Goal: Check status: Check status

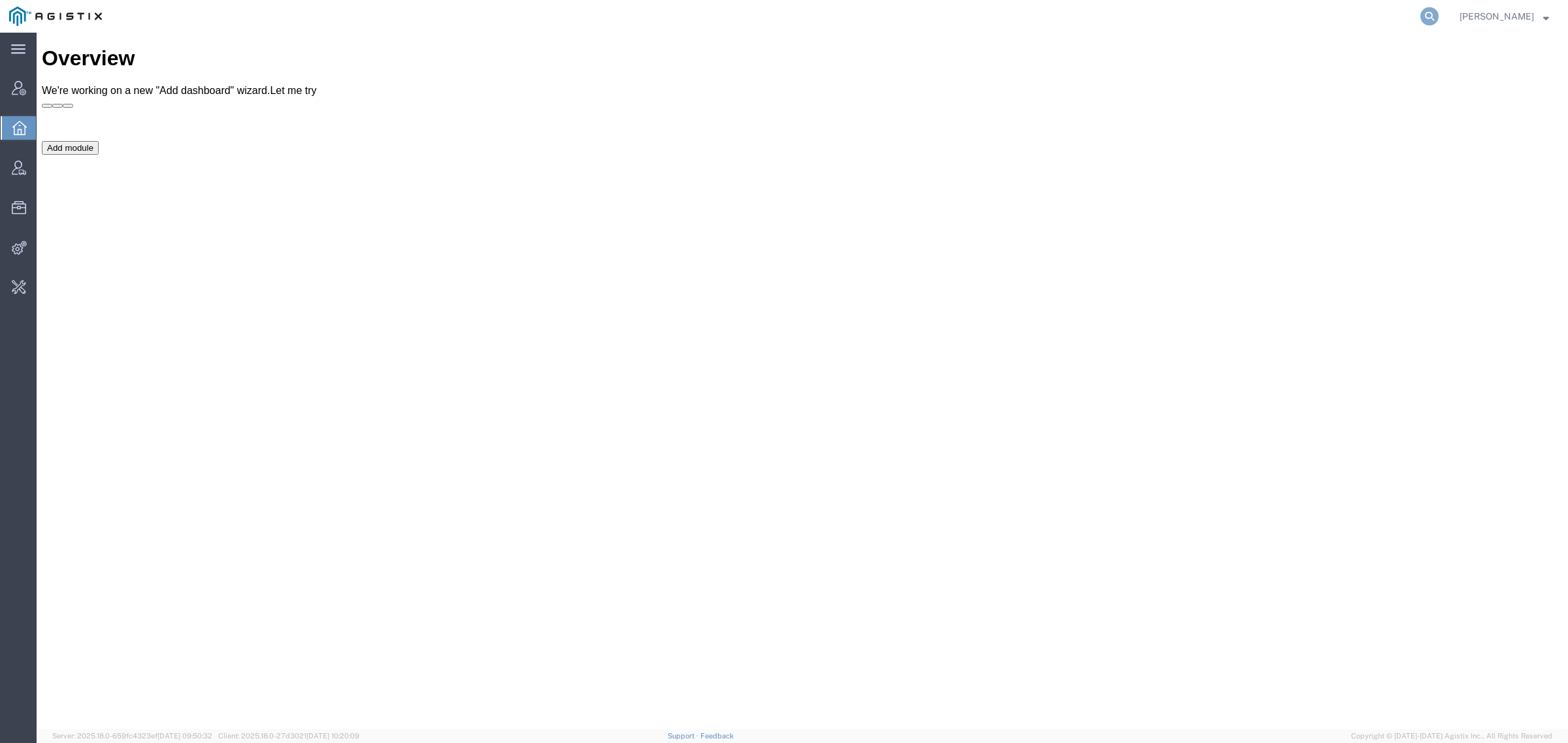
click at [1439, 18] on icon at bounding box center [1429, 16] width 18 height 18
click at [1220, 5] on input "search" at bounding box center [1222, 16] width 397 height 32
paste input "56712952"
click at [1134, 16] on input "56712952" at bounding box center [1222, 16] width 397 height 32
drag, startPoint x: 1134, startPoint y: 16, endPoint x: 791, endPoint y: 18, distance: 343.0
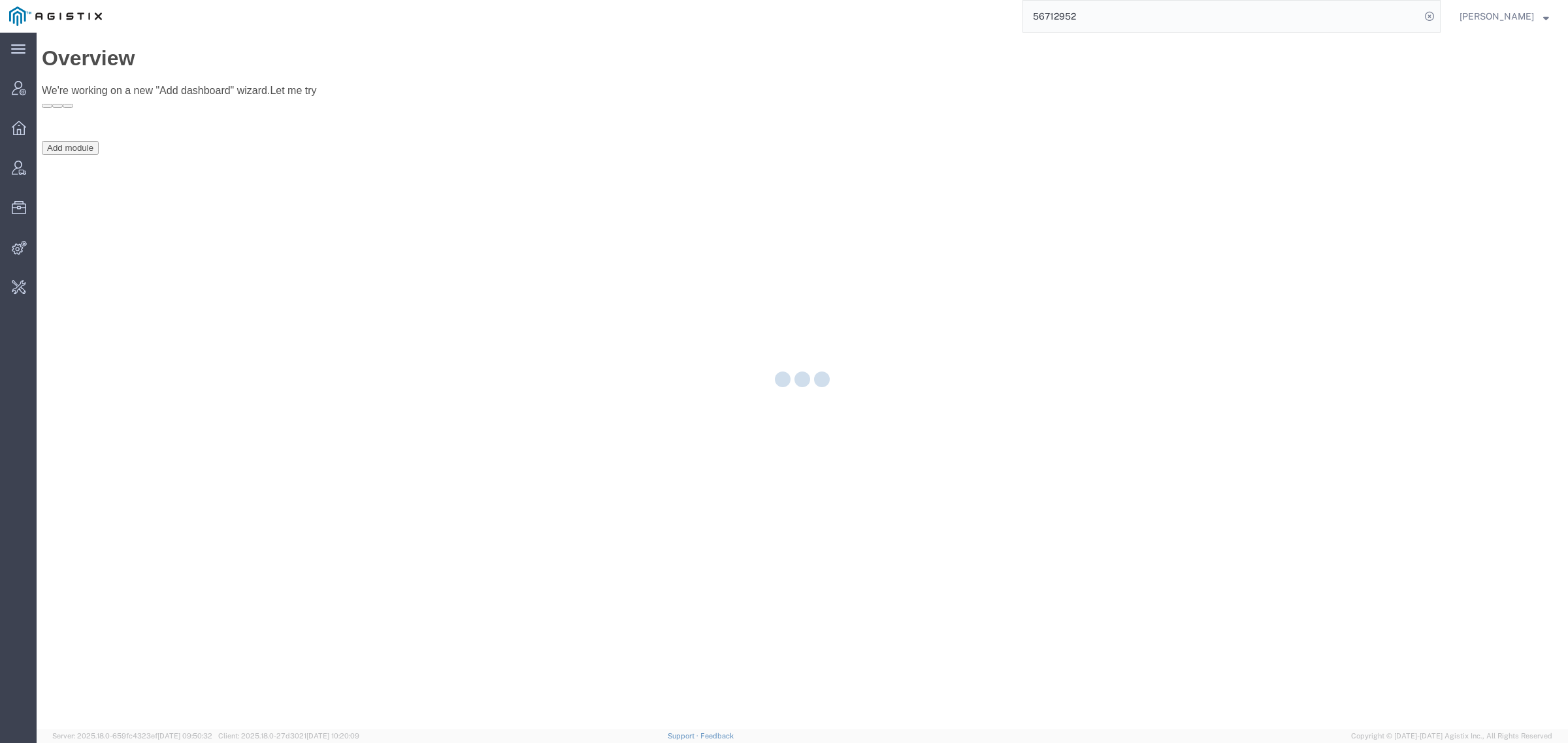
click at [804, 18] on div "56712952" at bounding box center [775, 16] width 1329 height 32
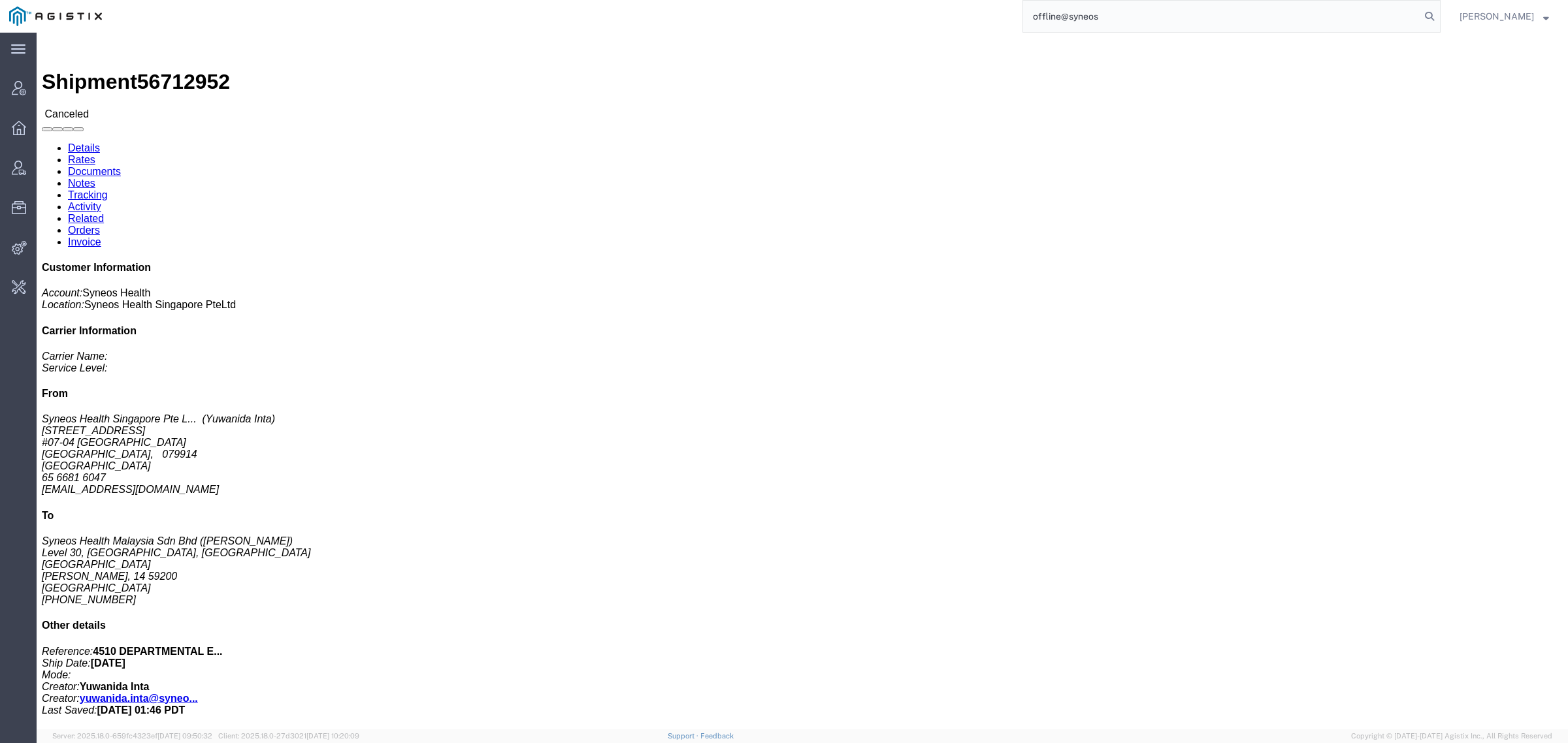
type input "offline@syneos"
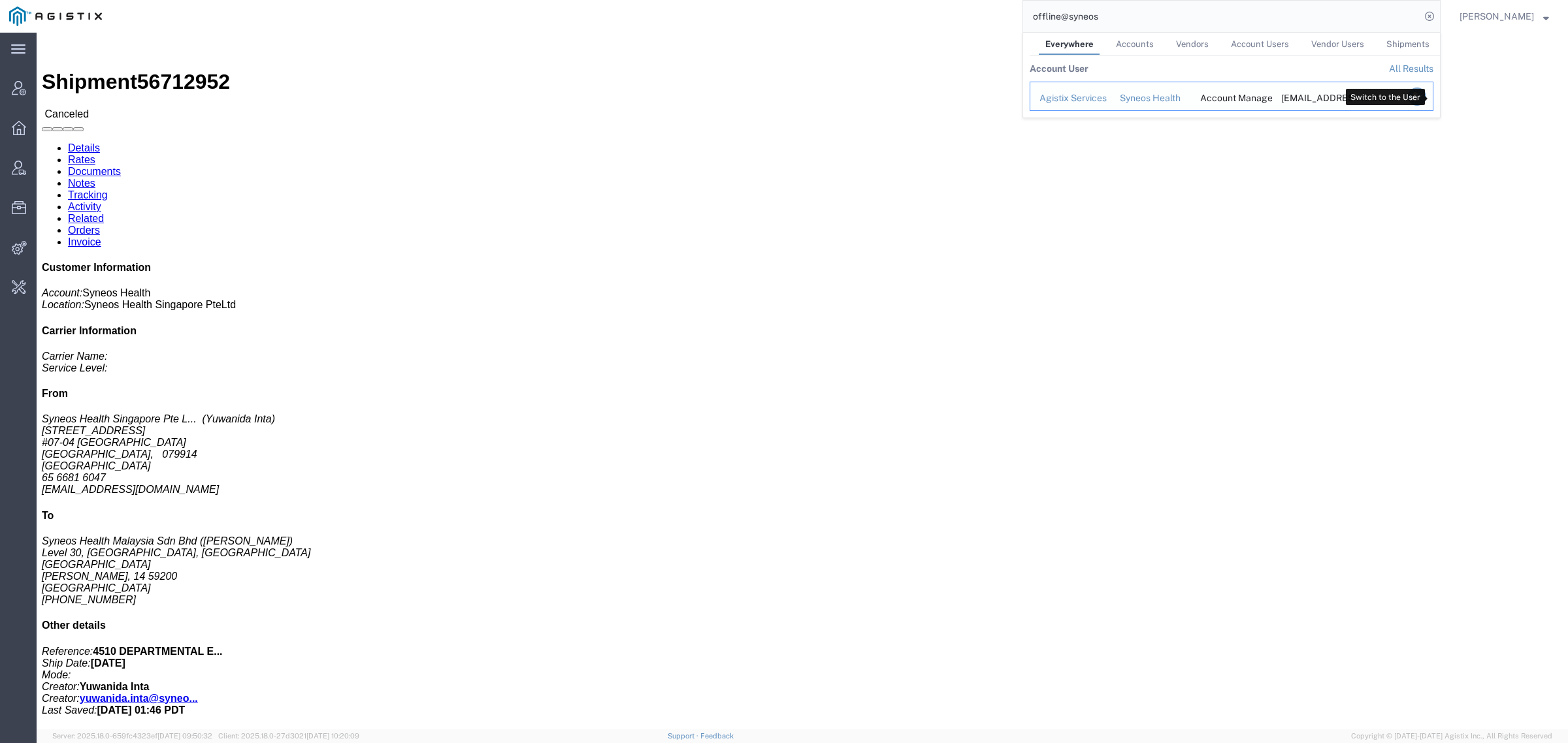
click at [1426, 98] on icon "Search Results" at bounding box center [1417, 97] width 18 height 18
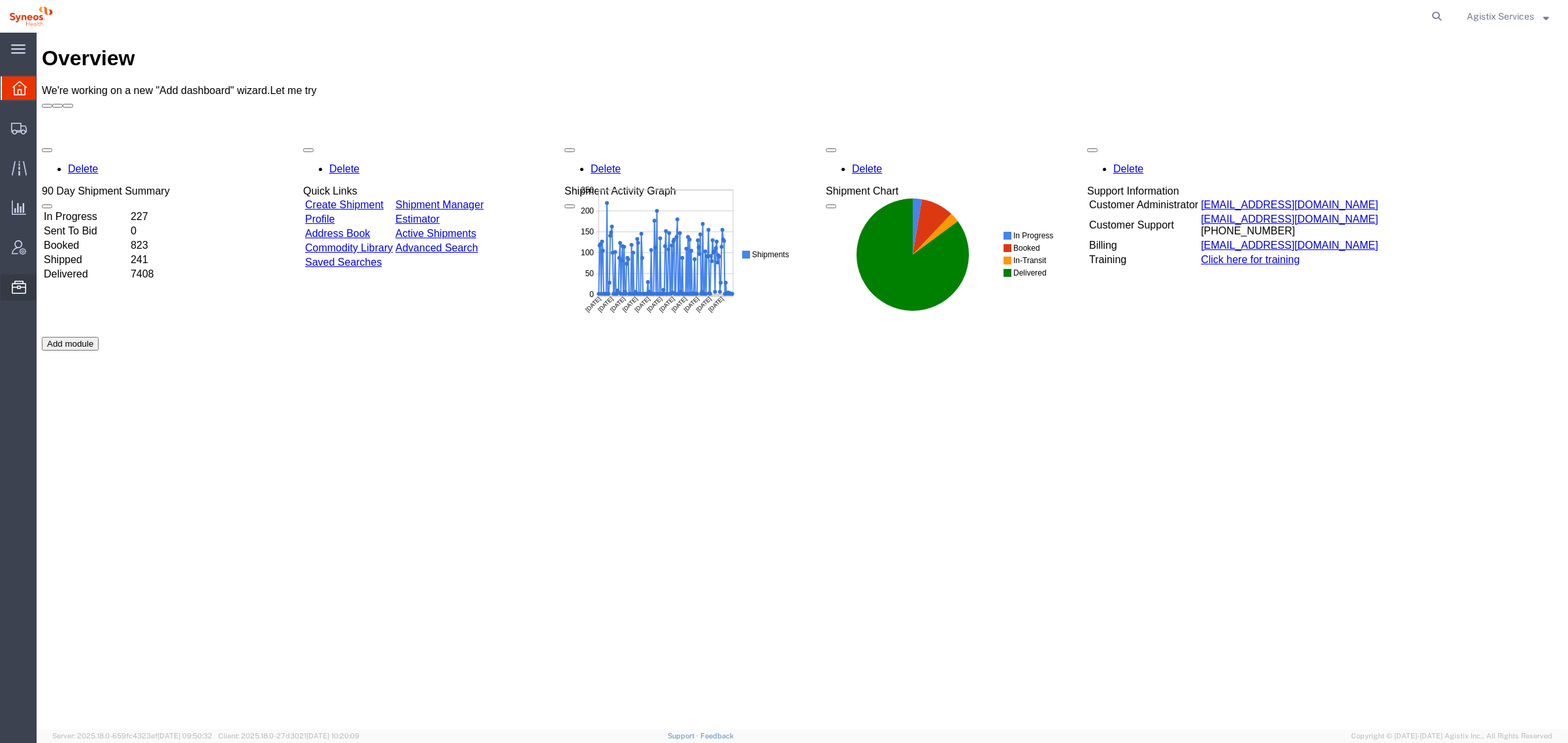
click at [0, 0] on span "Commodity Library" at bounding box center [0, 0] width 0 height 0
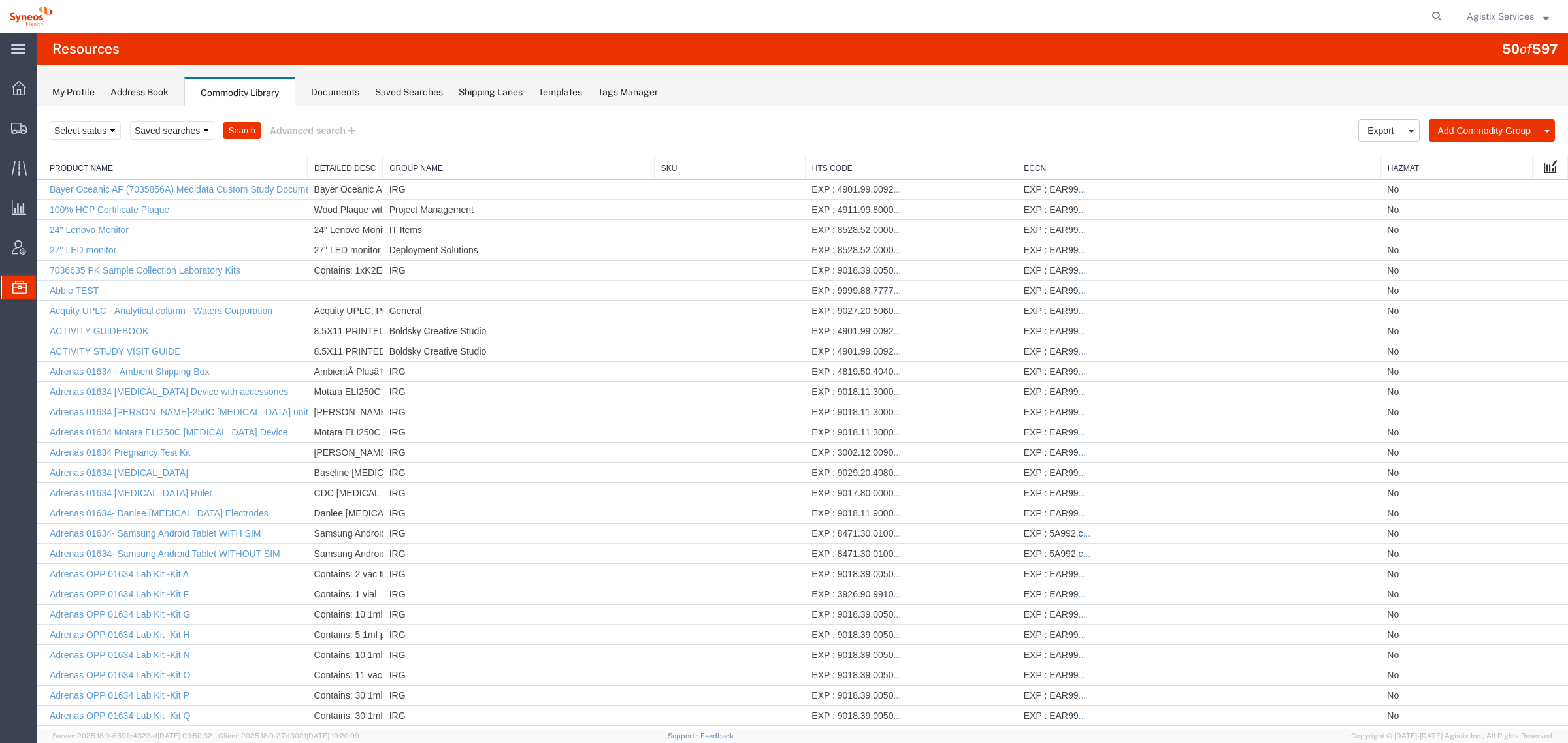
click at [1549, 164] on span at bounding box center [1551, 166] width 13 height 15
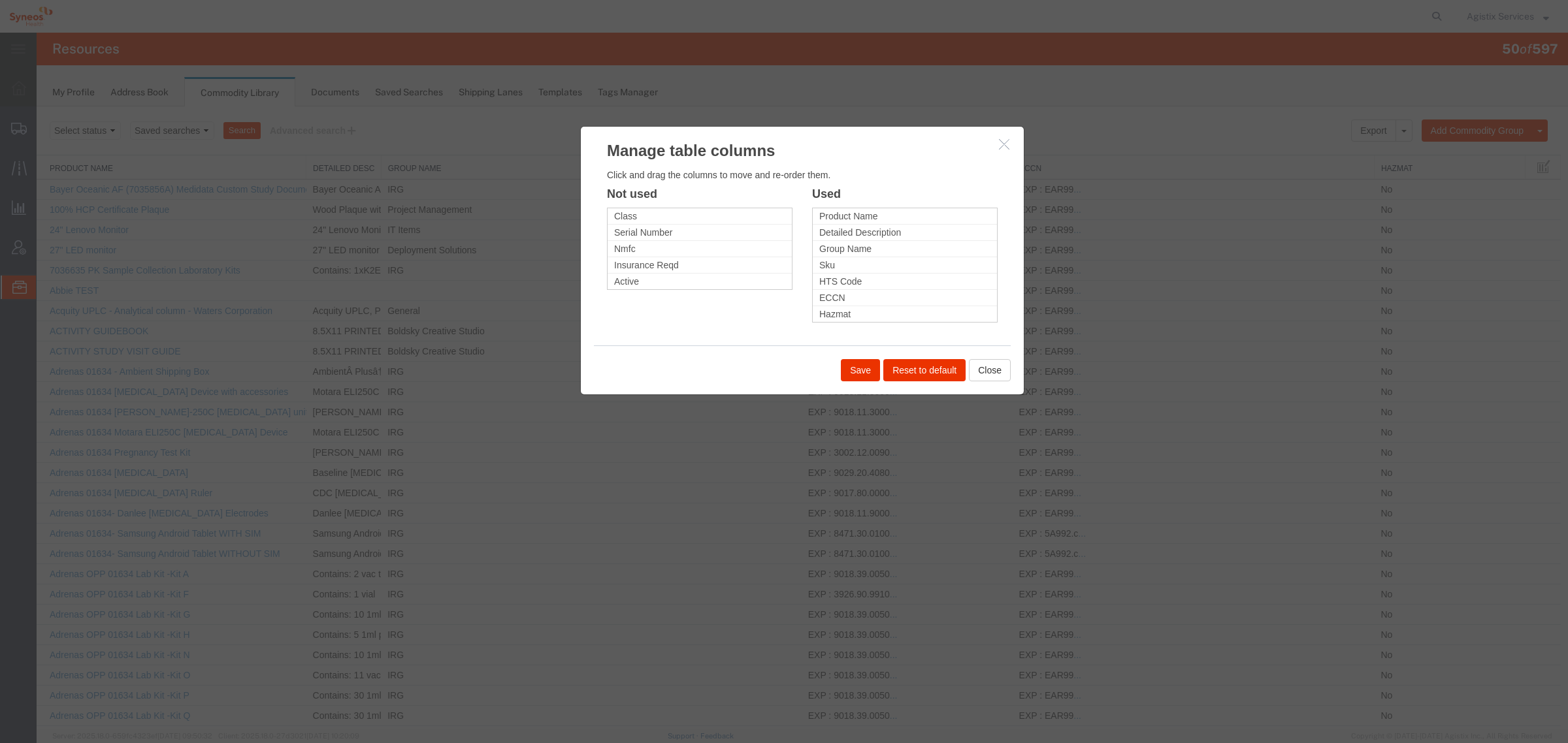
click at [999, 145] on icon "button" at bounding box center [1004, 144] width 11 height 11
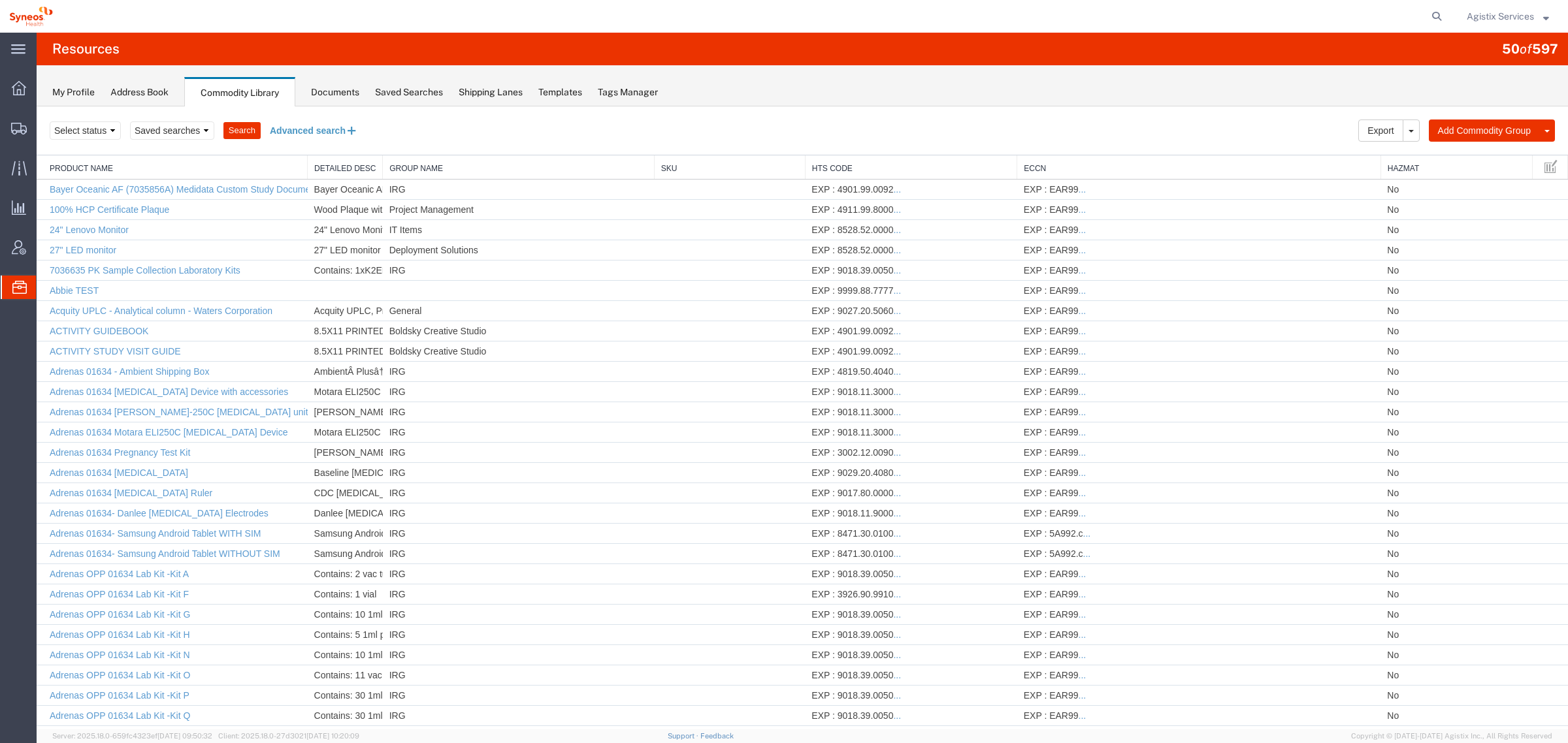
click at [315, 129] on button "Advanced search" at bounding box center [313, 131] width 106 height 22
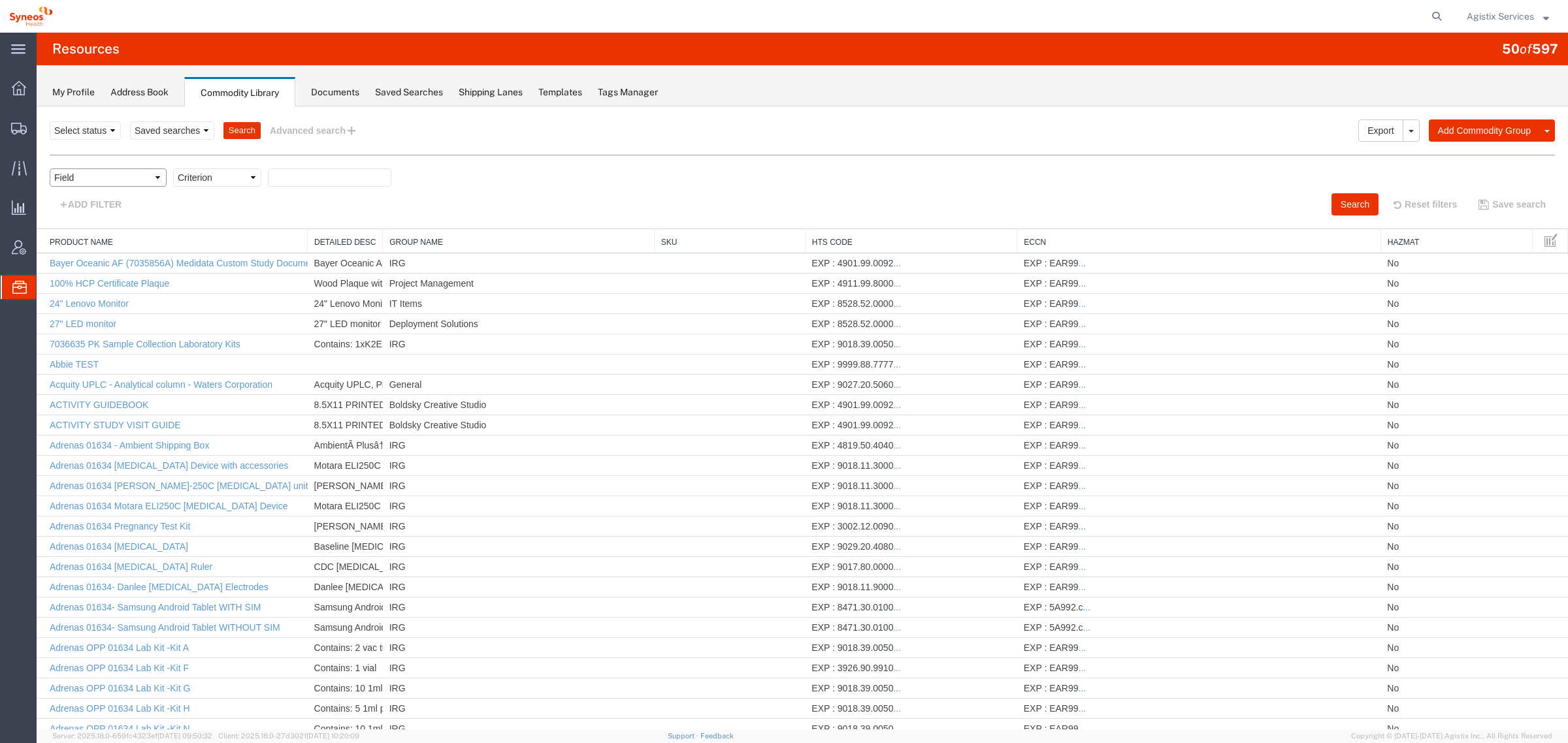
click at [80, 181] on select "Field Class Commodity Category Commodity Group Commodity Quantity Commodity Val…" at bounding box center [108, 178] width 117 height 18
select select "productName"
click at [49, 168] on select "Field Class Commodity Category Commodity Group Commodity Quantity Commodity Val…" at bounding box center [108, 178] width 117 height 18
click at [220, 178] on select "Criterion contains does not contain is is blank is not blank starts with" at bounding box center [217, 178] width 88 height 18
select select "contains"
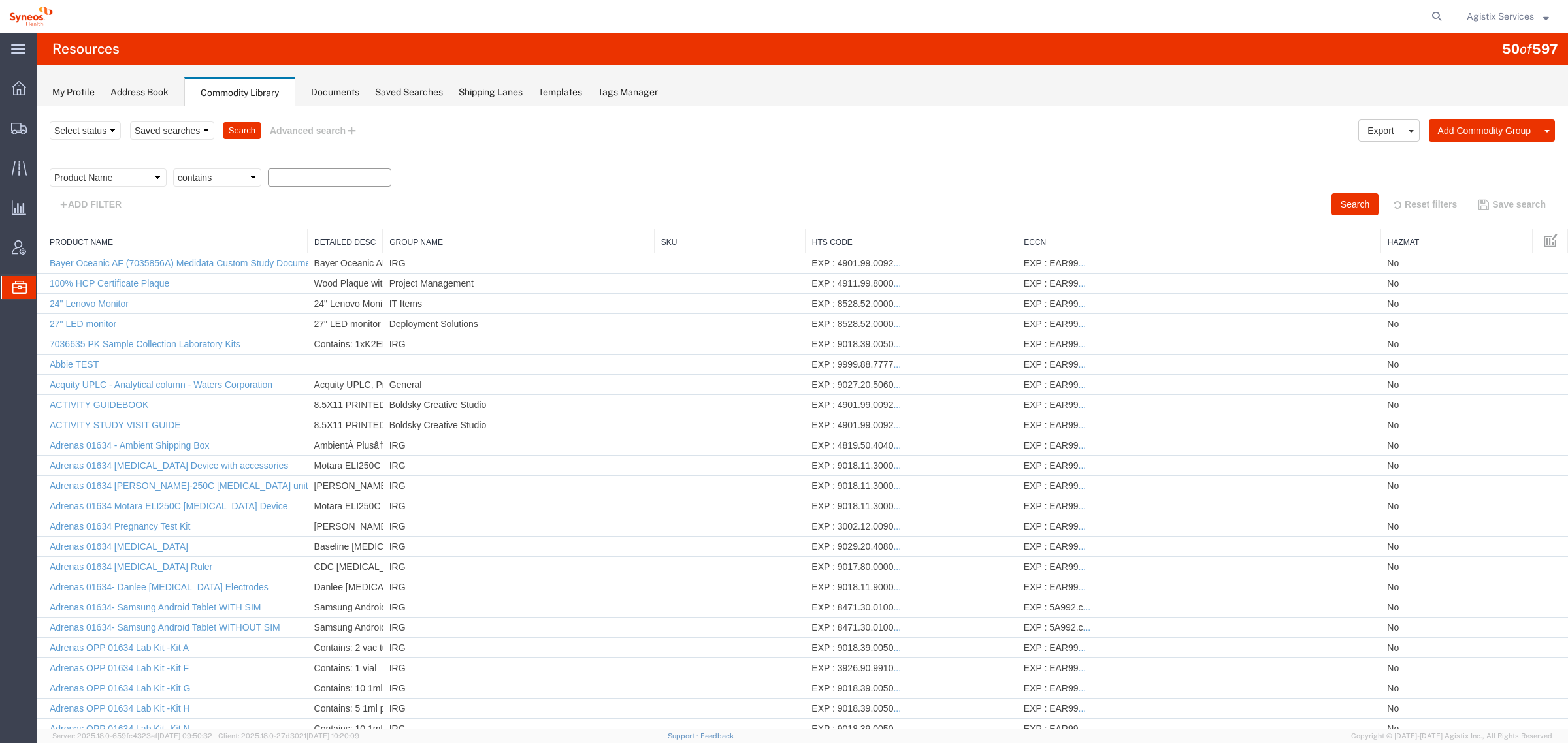
click at [173, 168] on select "Criterion contains does not contain is is blank is not blank starts with" at bounding box center [217, 178] width 88 height 18
click at [309, 189] on div "Field Class Commodity Category Commodity Group Commodity Quantity Commodity Val…" at bounding box center [802, 181] width 1505 height 25
click at [311, 174] on input "text" at bounding box center [329, 178] width 123 height 18
type input "k"
type input "laptop"
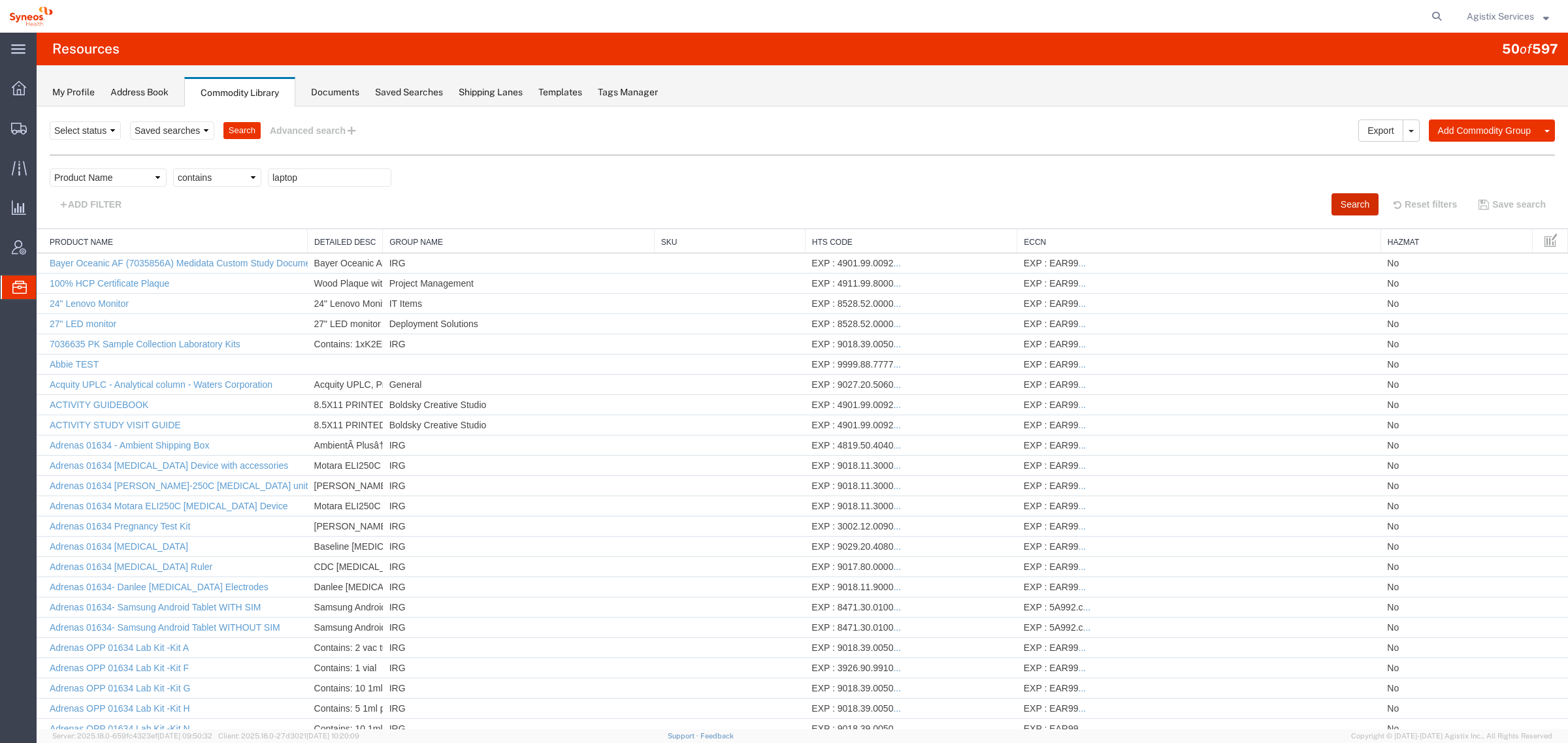
click at [1344, 207] on button "Search" at bounding box center [1354, 205] width 47 height 22
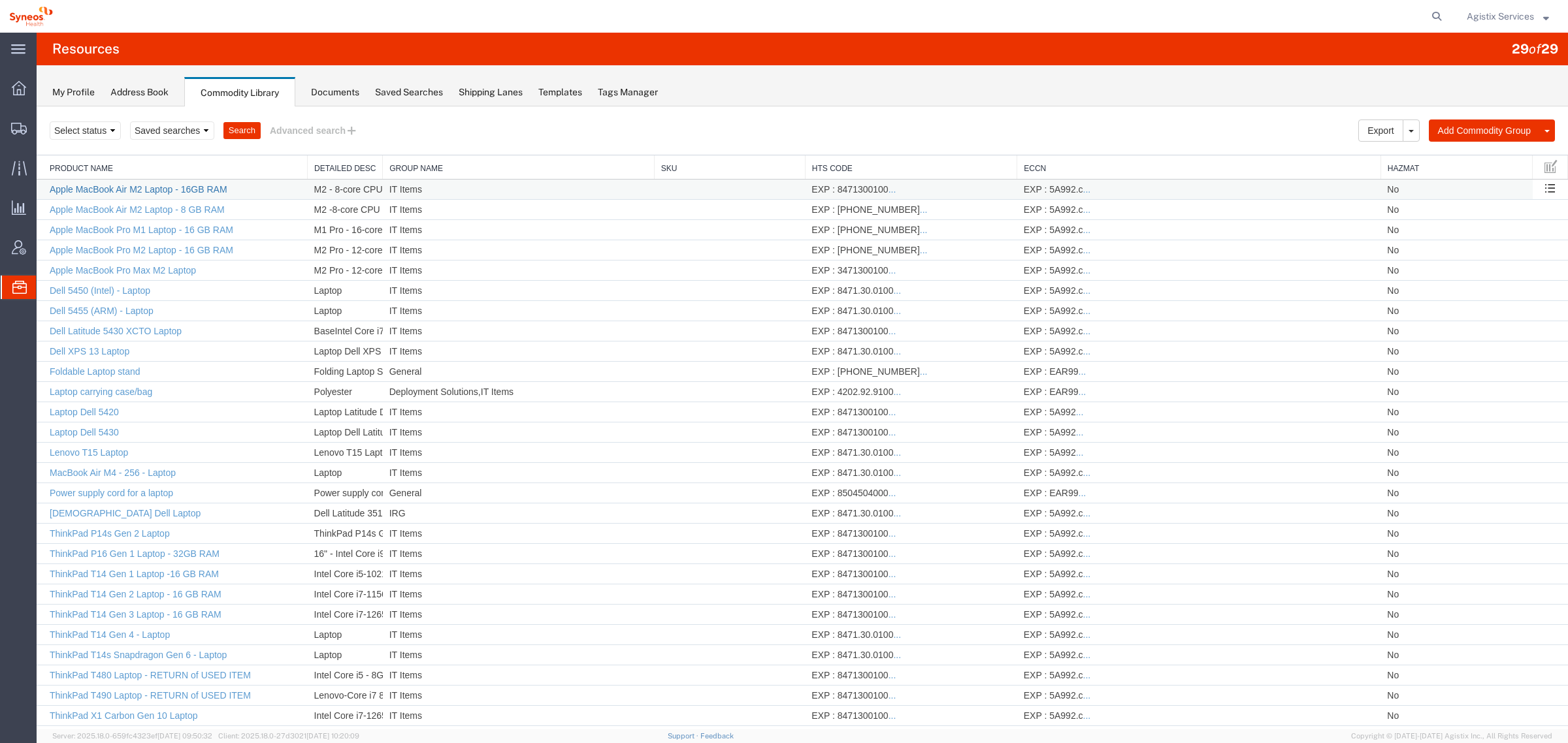
click at [126, 191] on link "Apple MacBook Air M2 Laptop - 16GB RAM" at bounding box center [138, 189] width 178 height 11
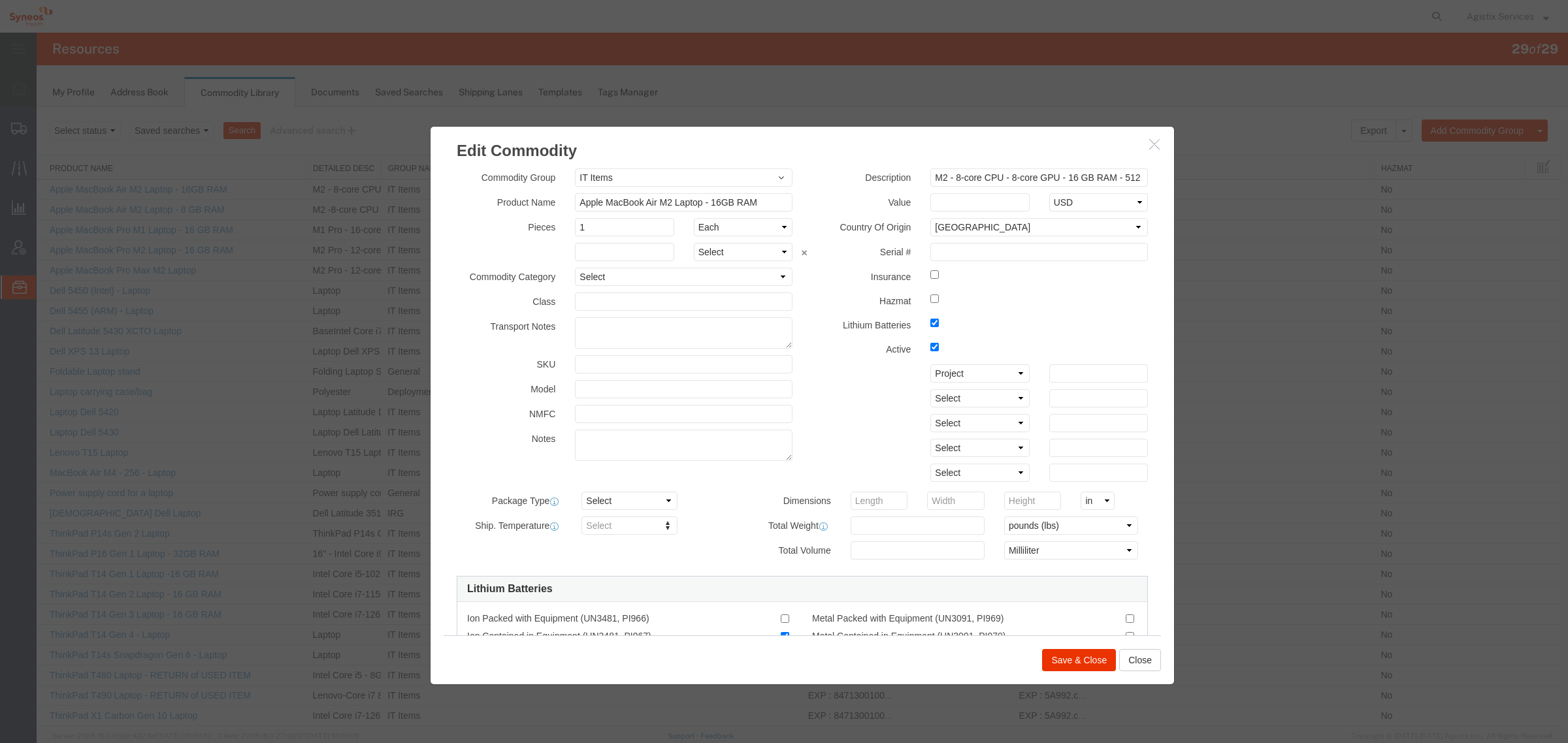
click at [1155, 137] on button "button" at bounding box center [1156, 145] width 16 height 16
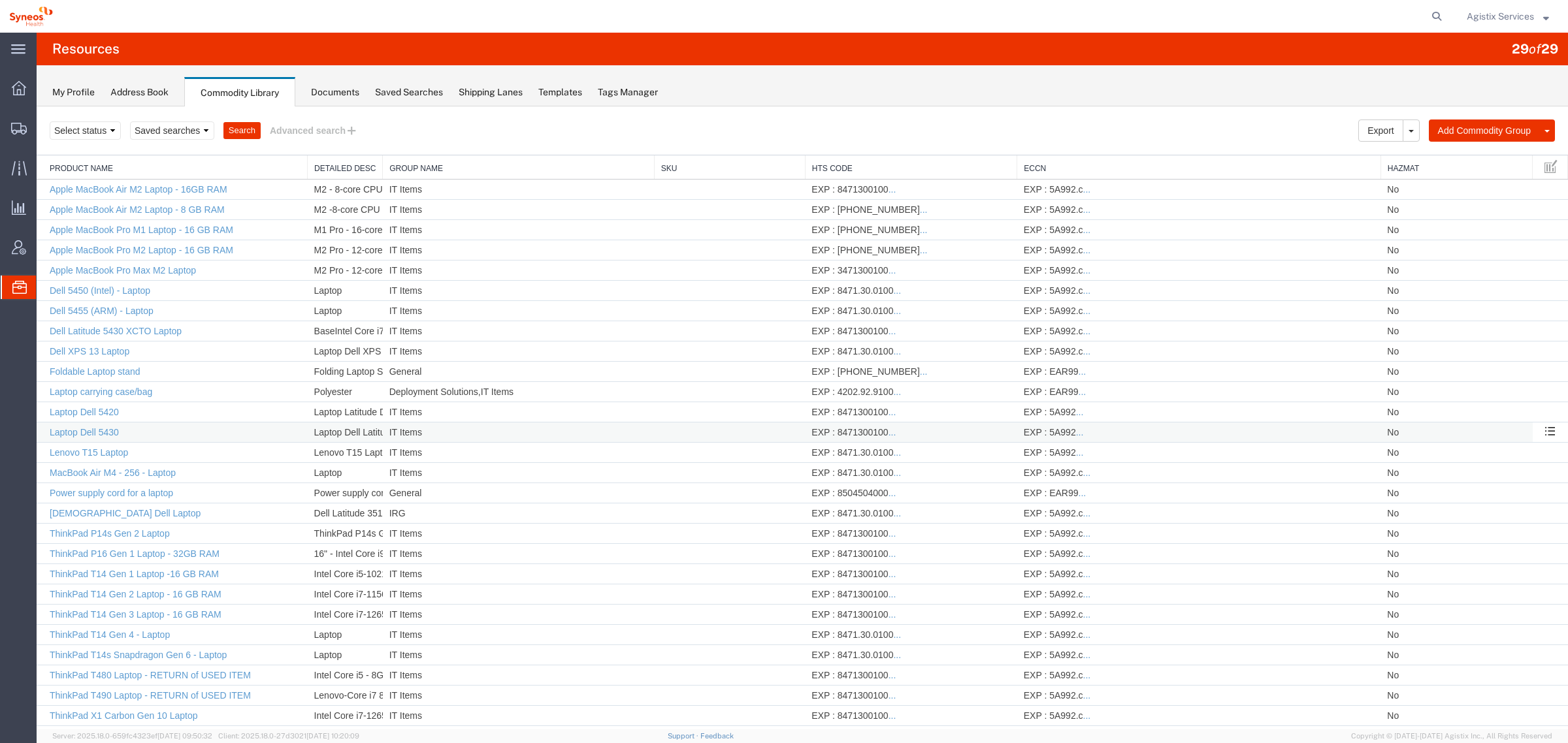
click at [223, 434] on td "Laptop Dell 5430" at bounding box center [172, 432] width 271 height 20
click at [65, 434] on link "Laptop Dell 5430" at bounding box center [84, 432] width 69 height 11
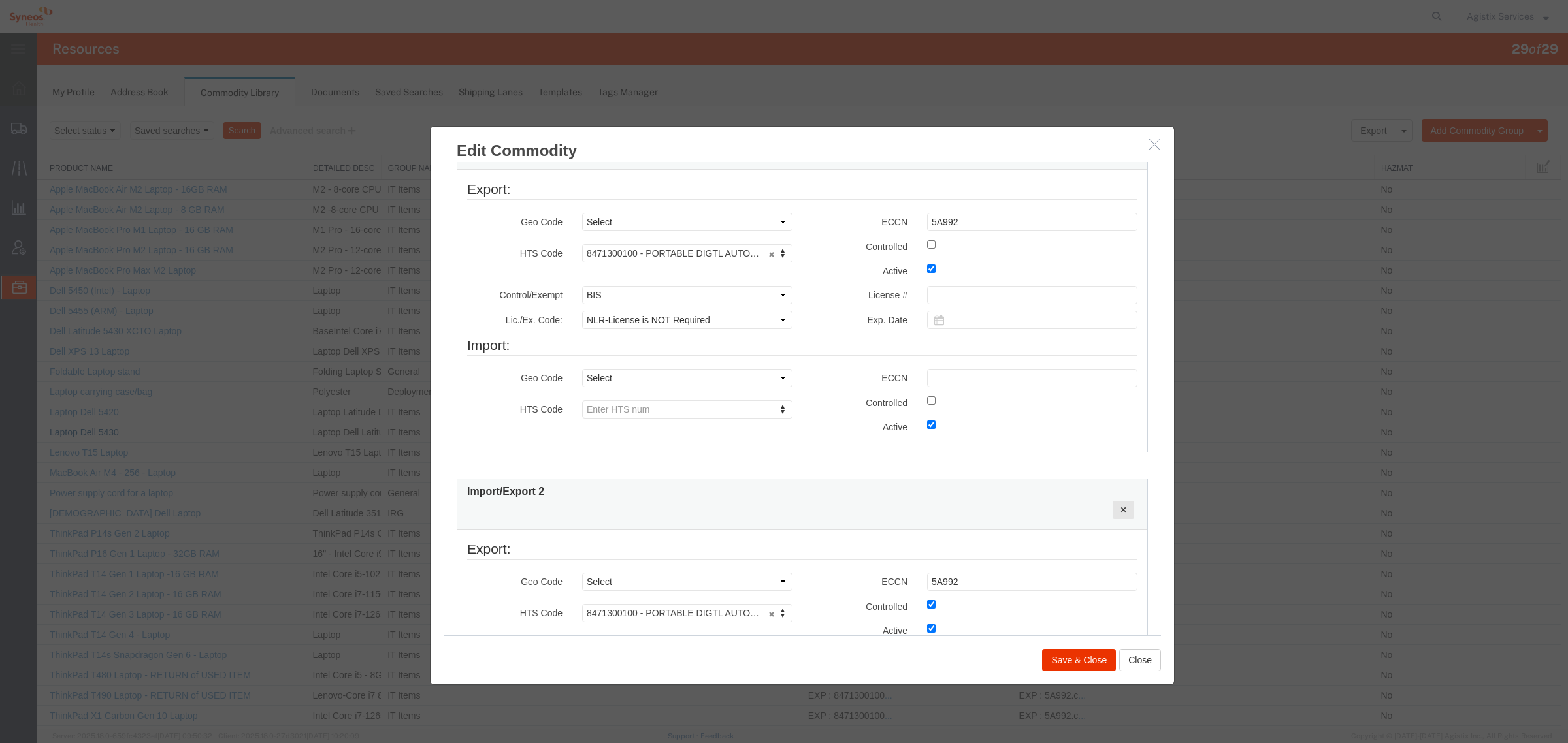
scroll to position [477, 0]
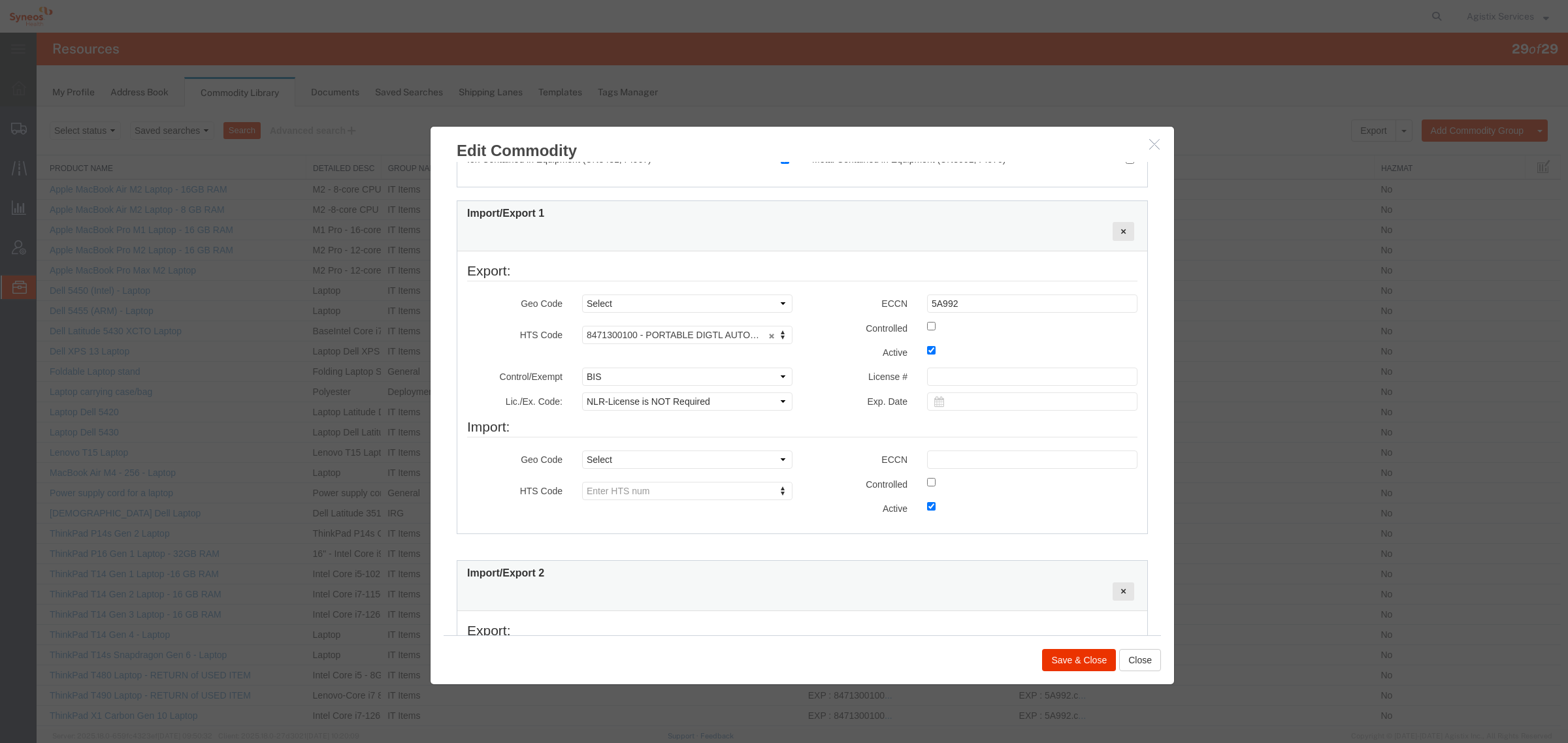
click at [1156, 141] on button "button" at bounding box center [1156, 145] width 16 height 16
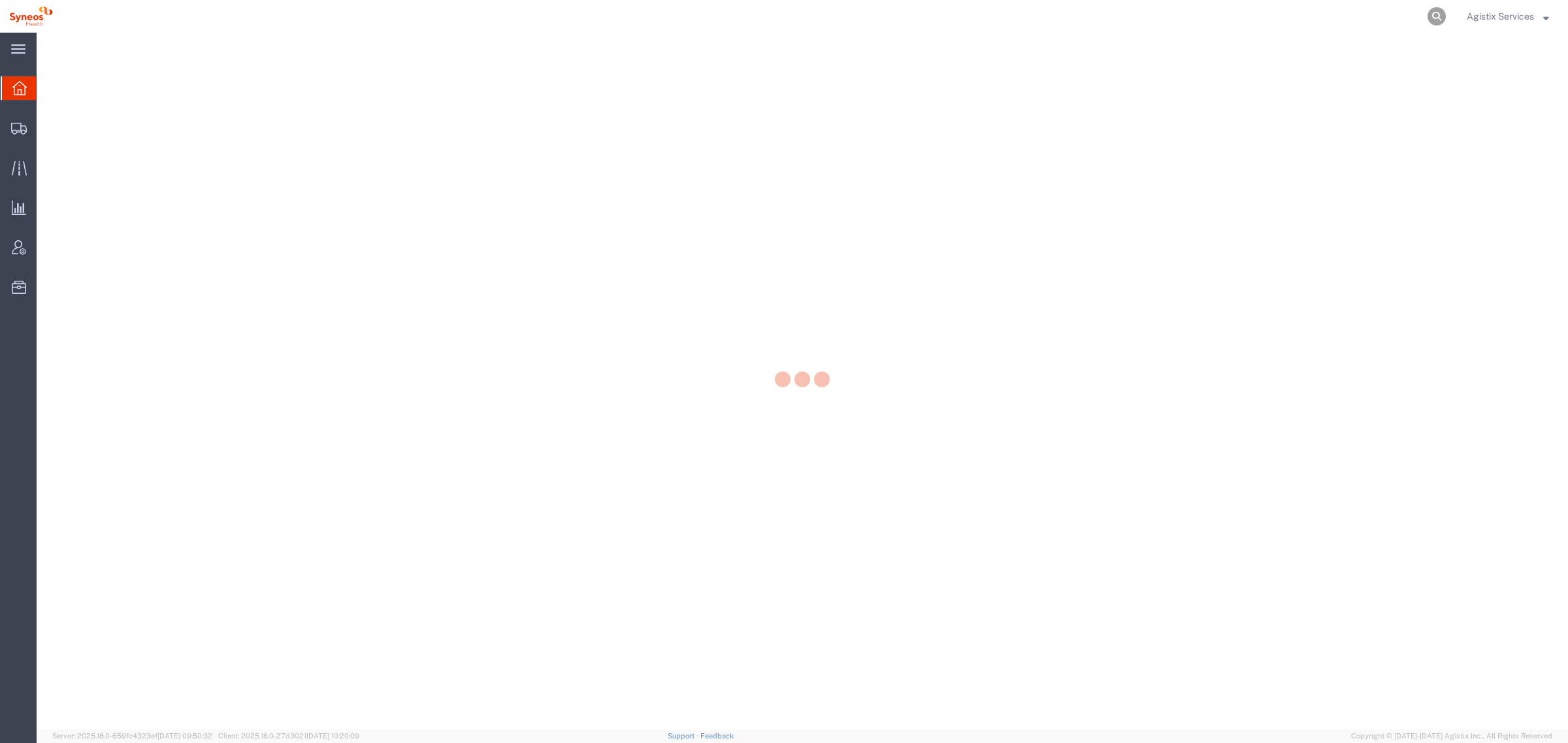
click at [1435, 18] on icon at bounding box center [1437, 16] width 18 height 18
paste input "56712952"
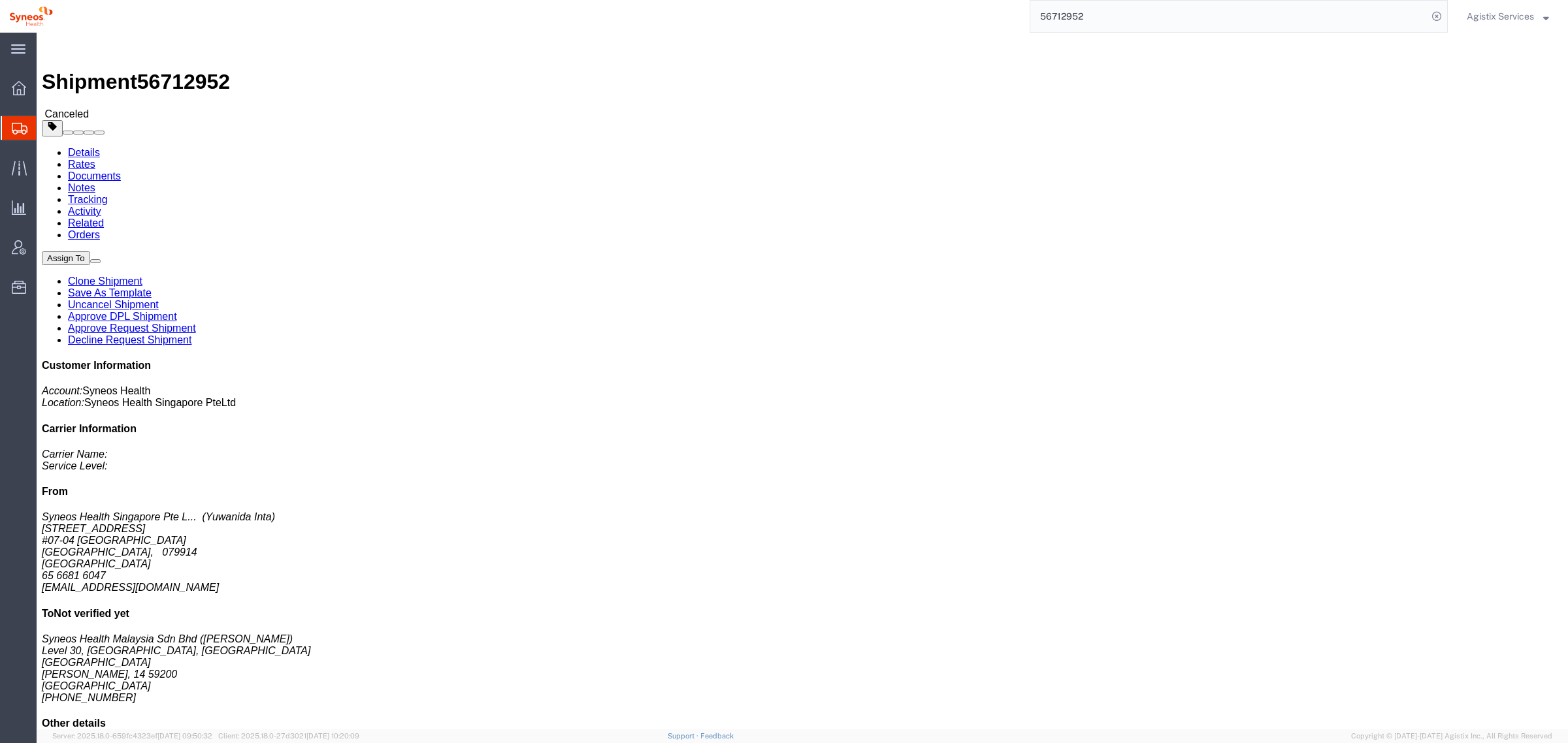
click p "Total value: 50.00 USD"
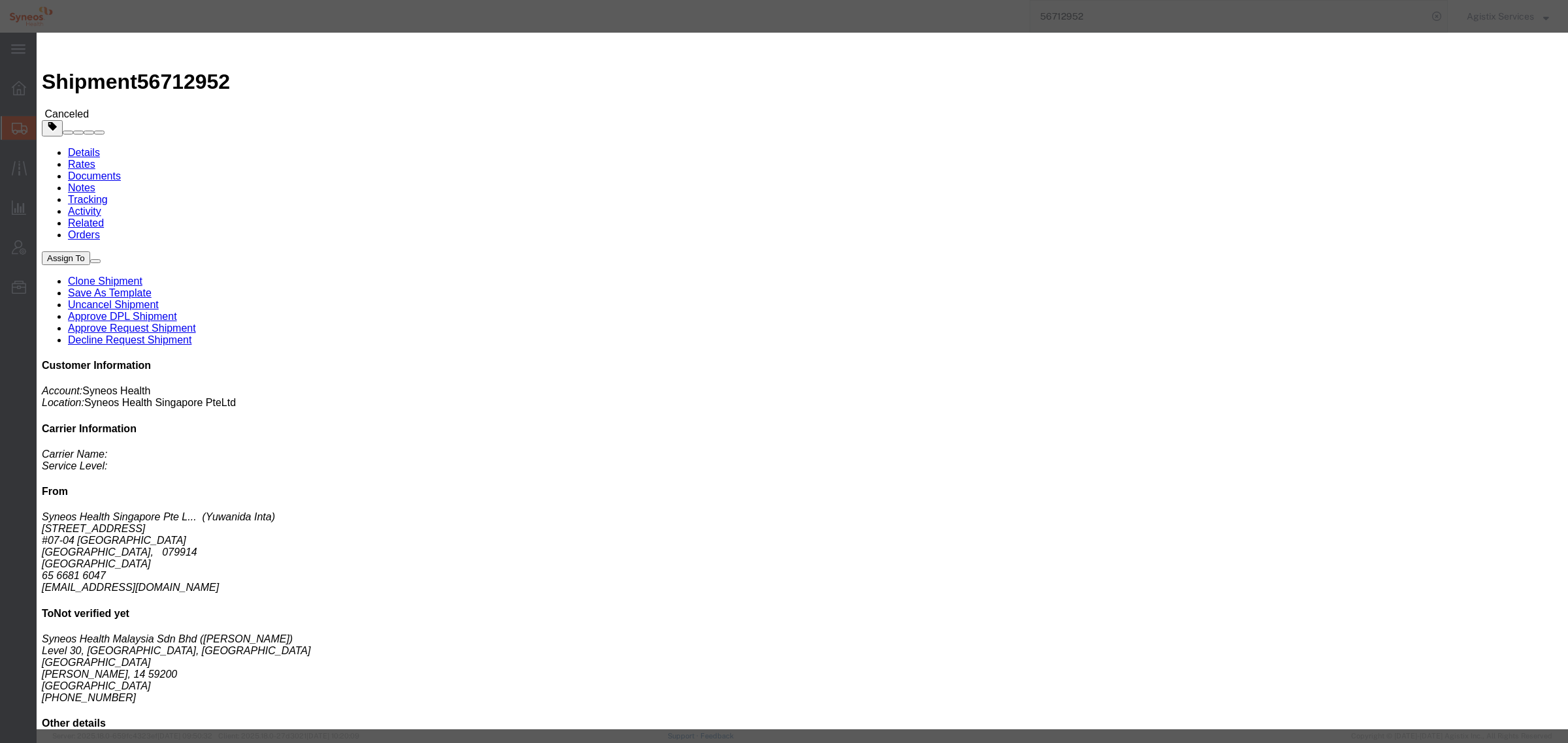
click button "button"
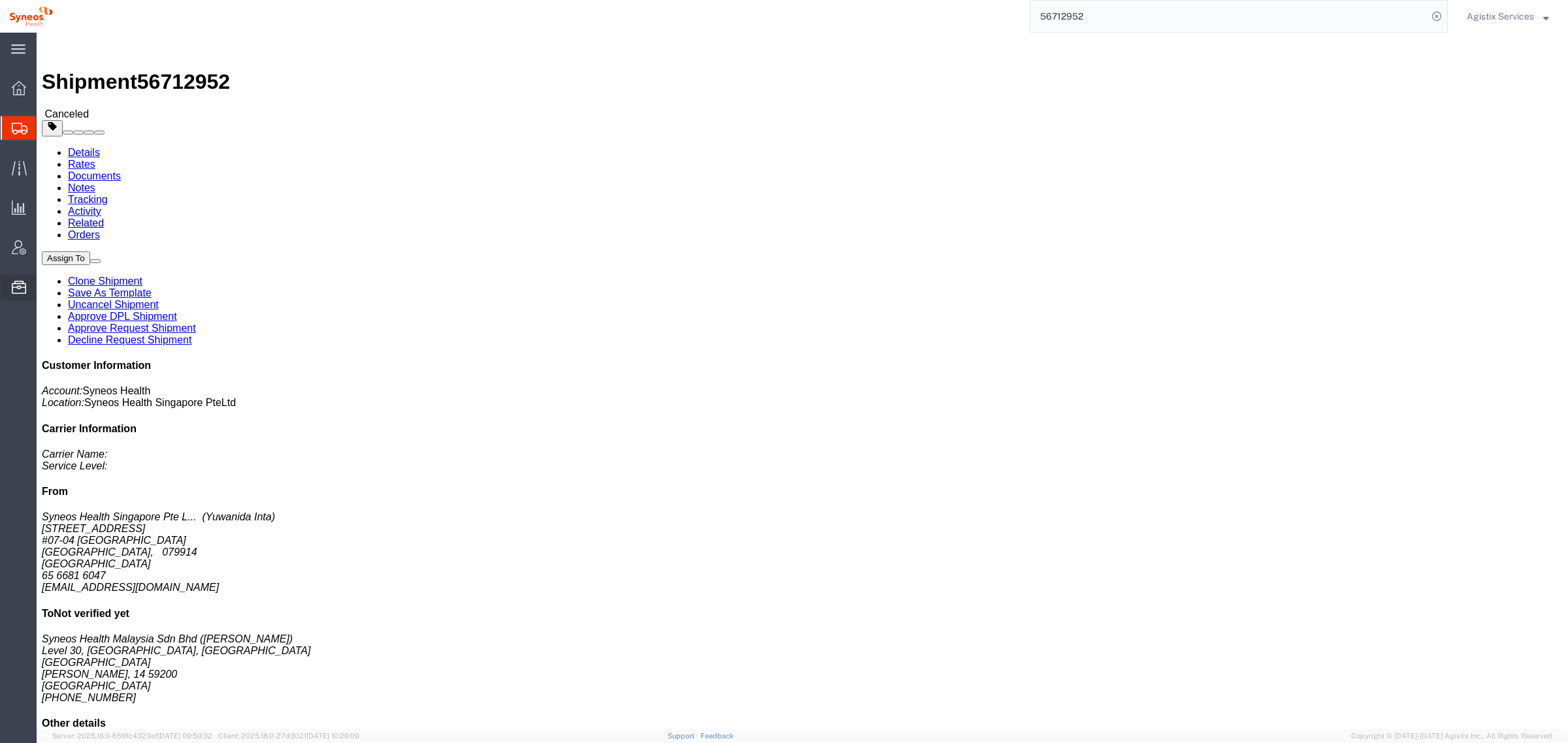
drag, startPoint x: 88, startPoint y: 333, endPoint x: 126, endPoint y: 331, distance: 38.1
click at [0, 0] on span "Commodity Library" at bounding box center [0, 0] width 0 height 0
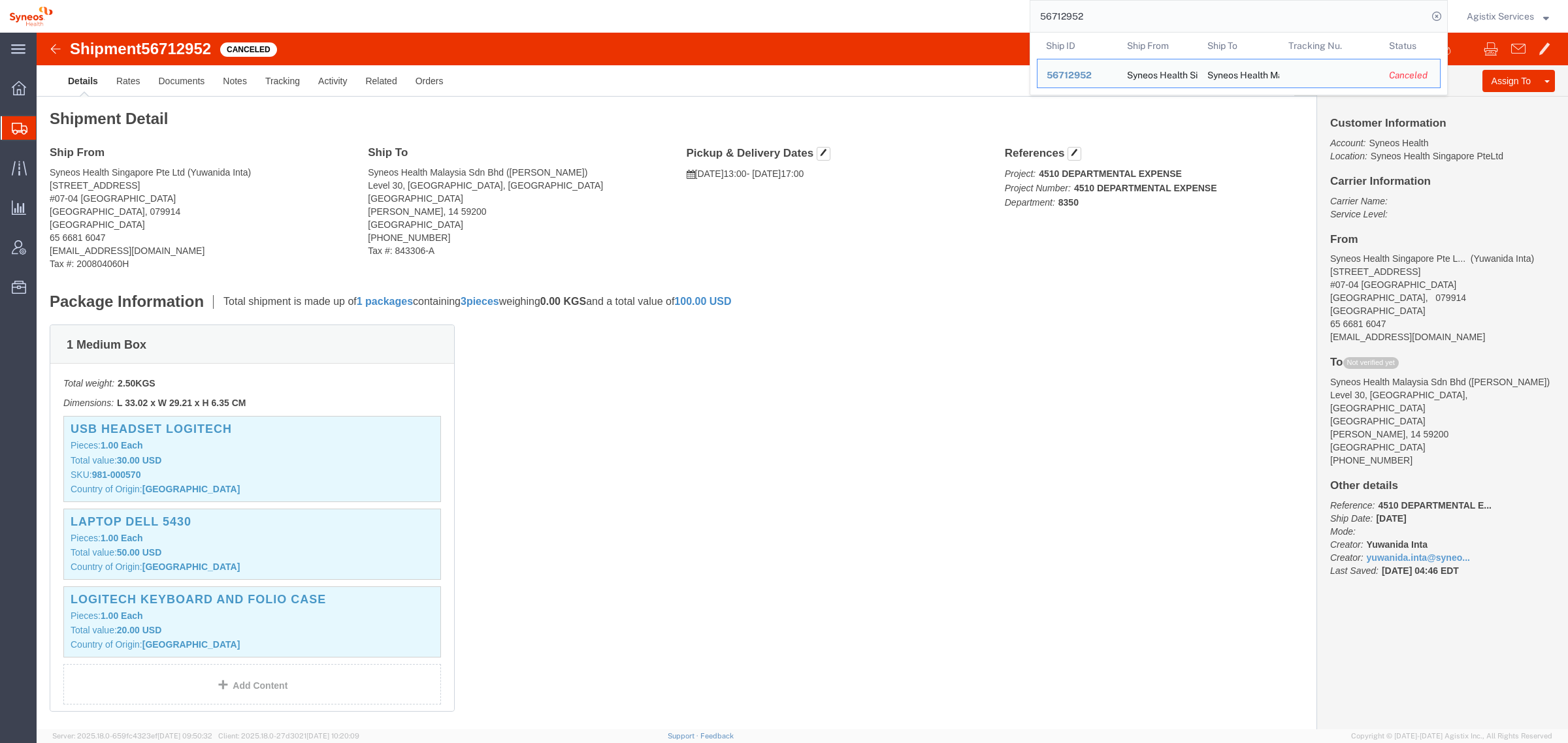
drag, startPoint x: 1053, startPoint y: 8, endPoint x: 791, endPoint y: 20, distance: 262.3
click at [804, 16] on div "56712952 Ship ID Ship From Ship To Tracking Nu. Status Ship ID 56712952 Ship Fr…" at bounding box center [755, 16] width 1386 height 32
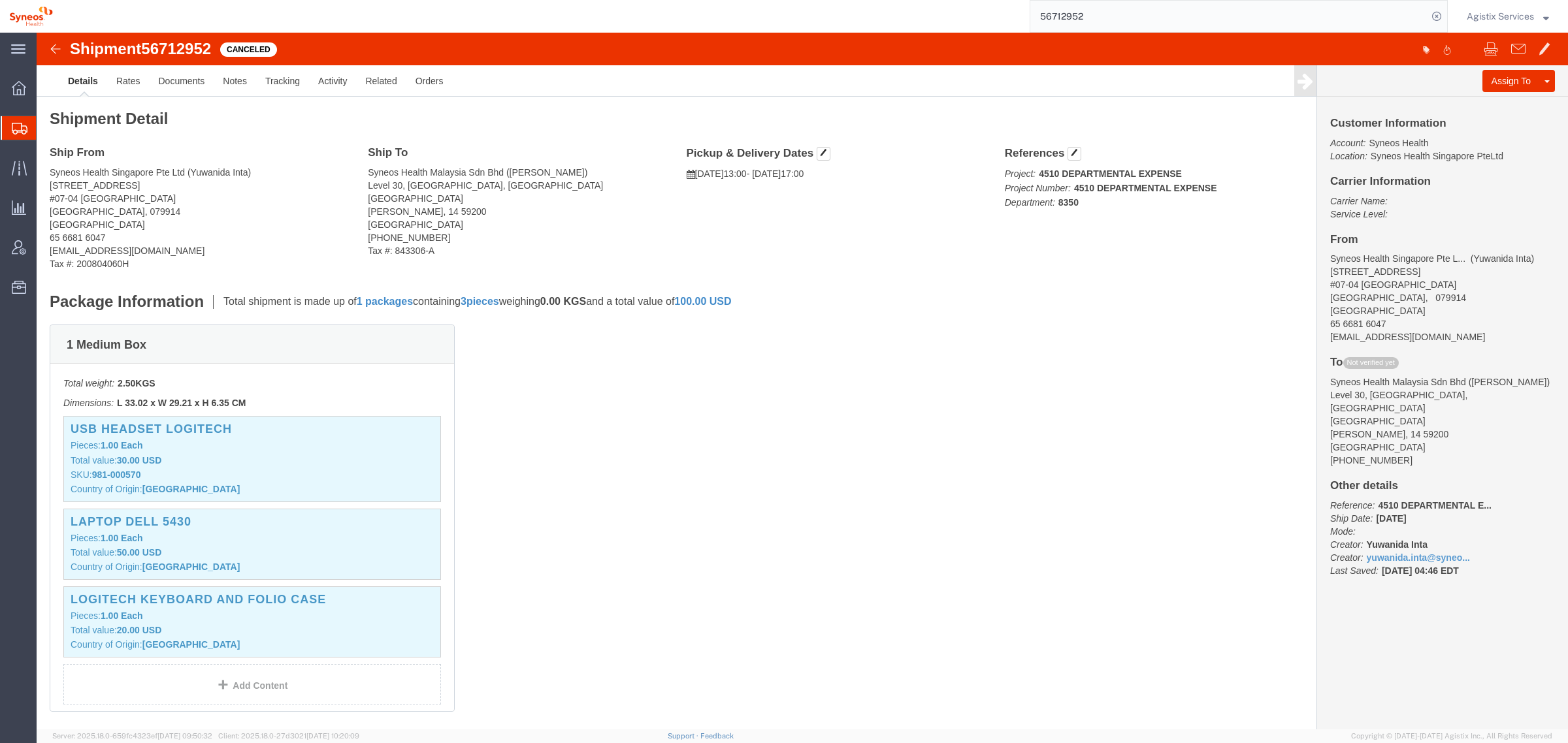
paste input "43487"
type input "56743487"
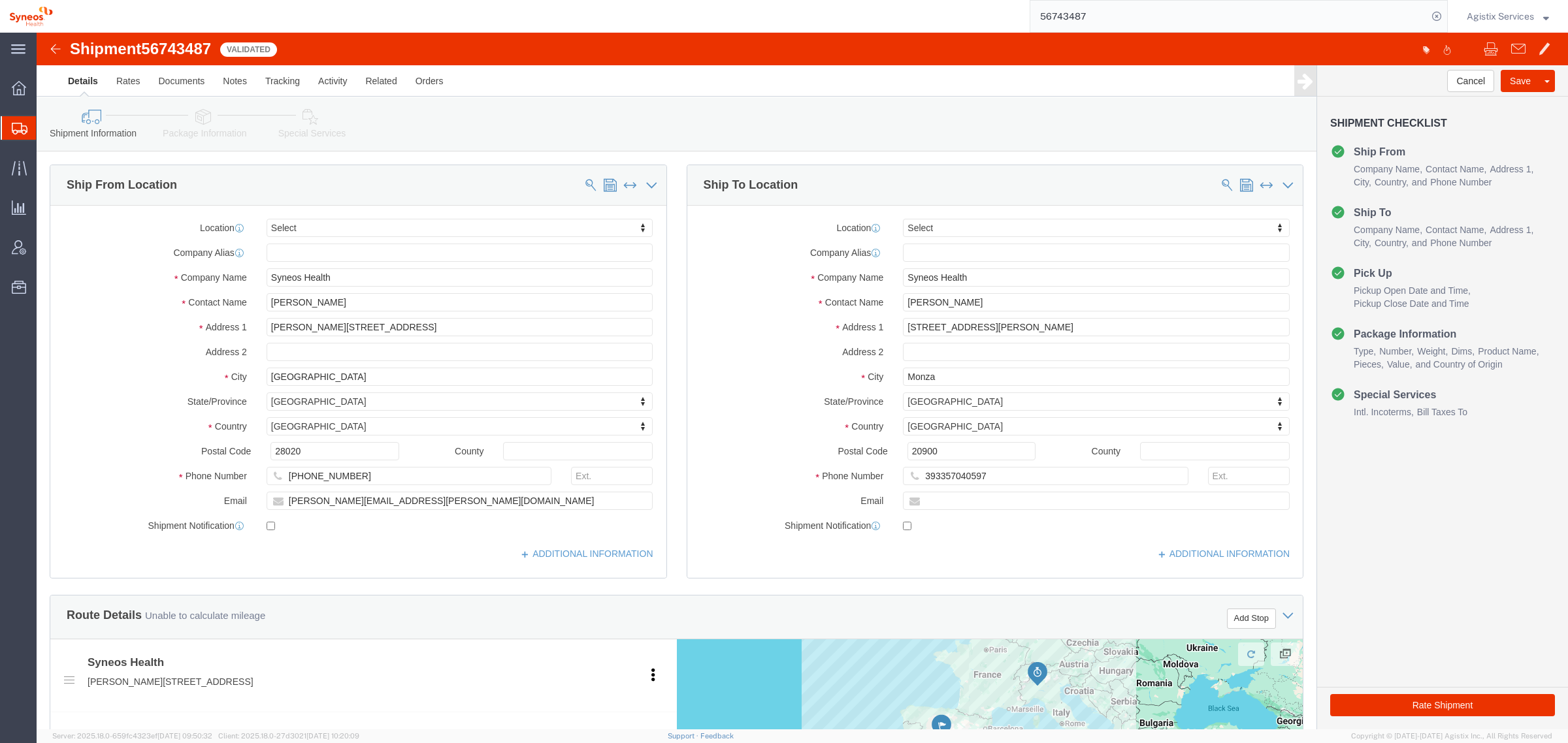
select select
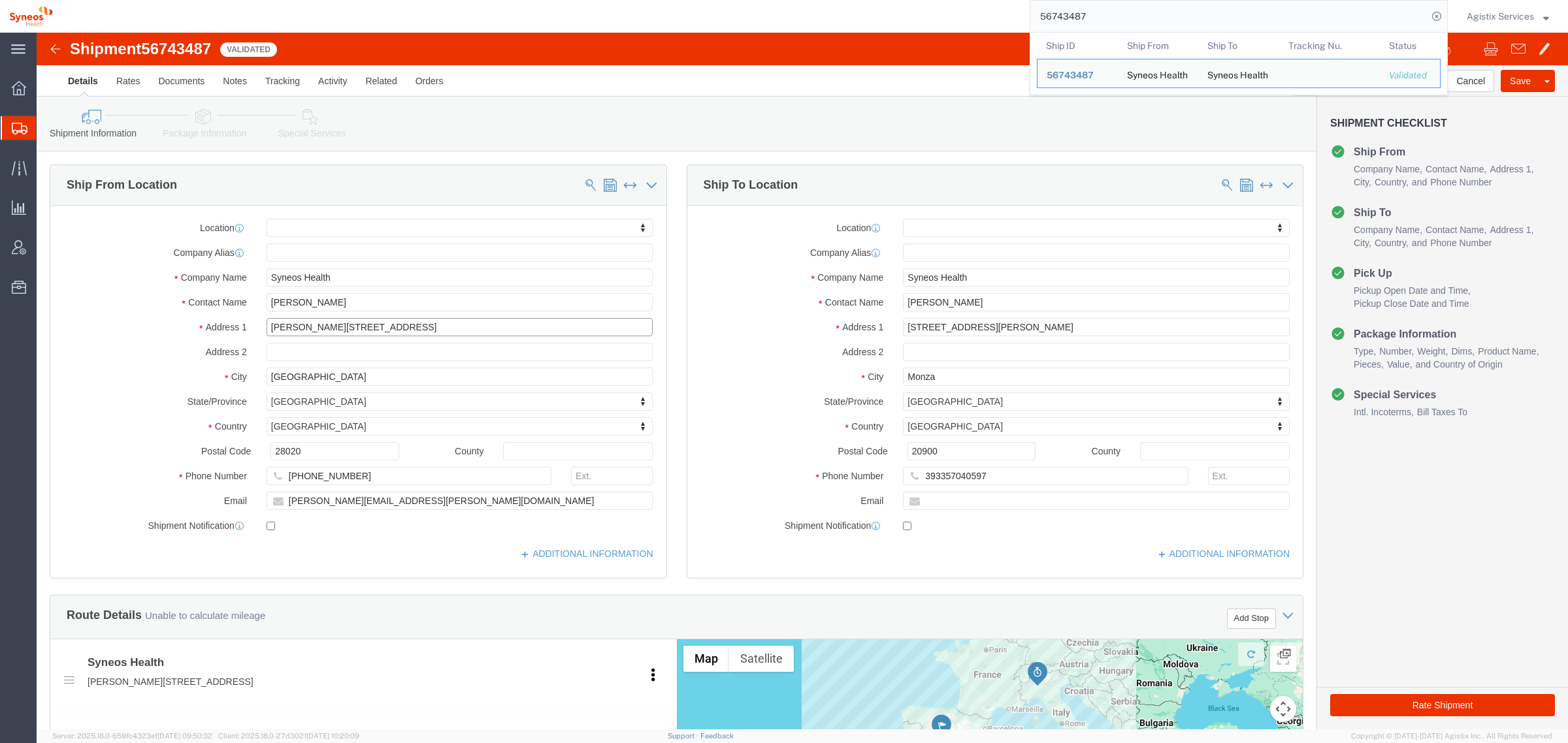
drag, startPoint x: 327, startPoint y: 291, endPoint x: 195, endPoint y: 291, distance: 132.0
click div "Address 1 Calle Hernani 59"
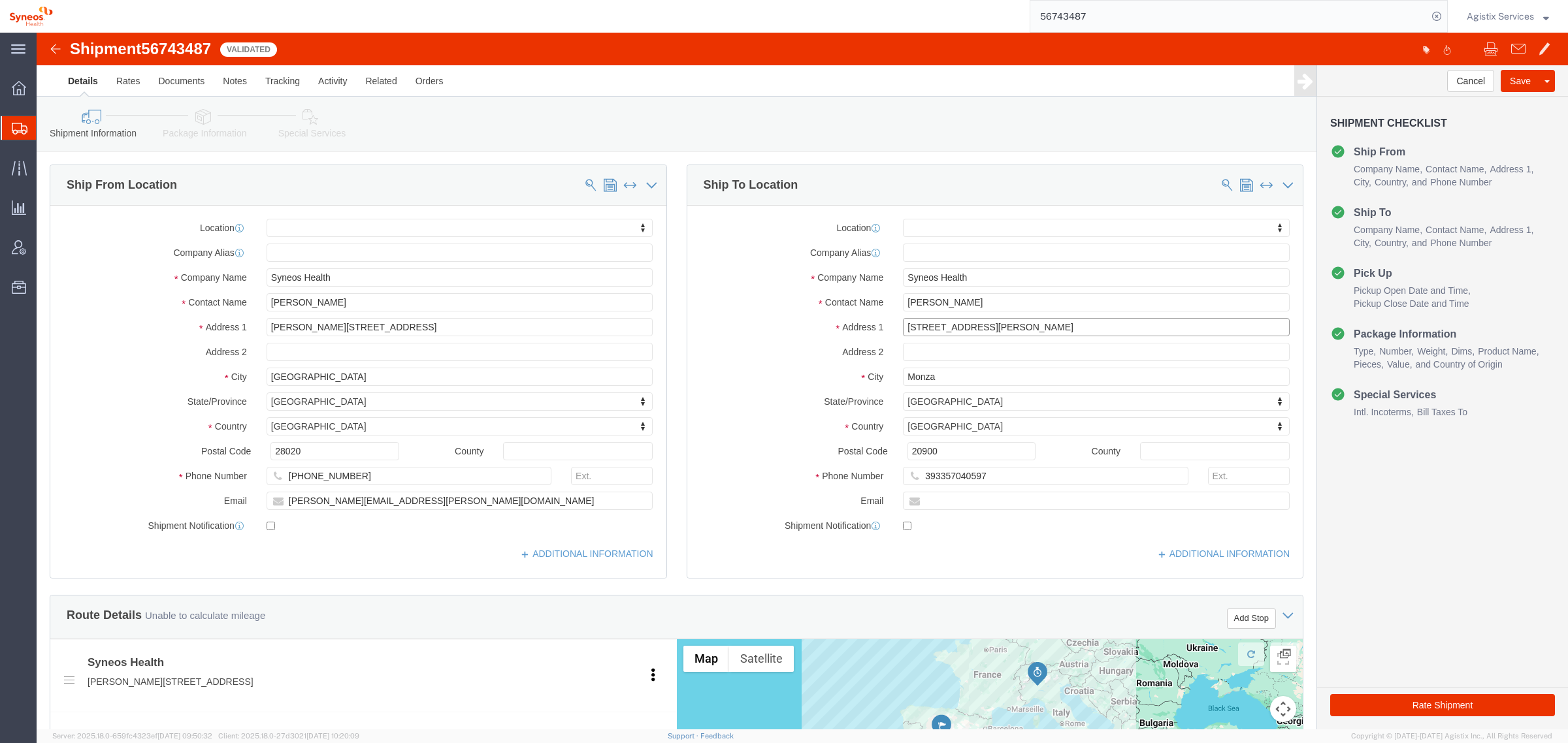
drag, startPoint x: 996, startPoint y: 290, endPoint x: 754, endPoint y: 291, distance: 242.0
click div "Address 1 Via Angelo Ramazzotti, 11"
